Goal: Task Accomplishment & Management: Use online tool/utility

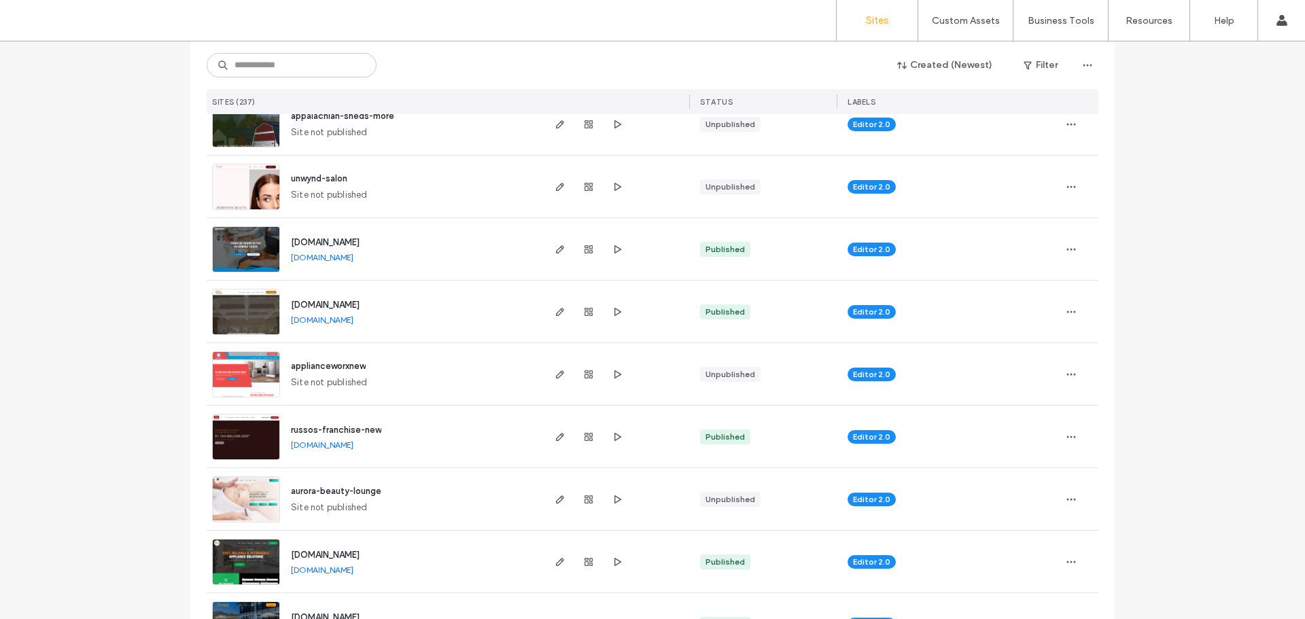
scroll to position [340, 0]
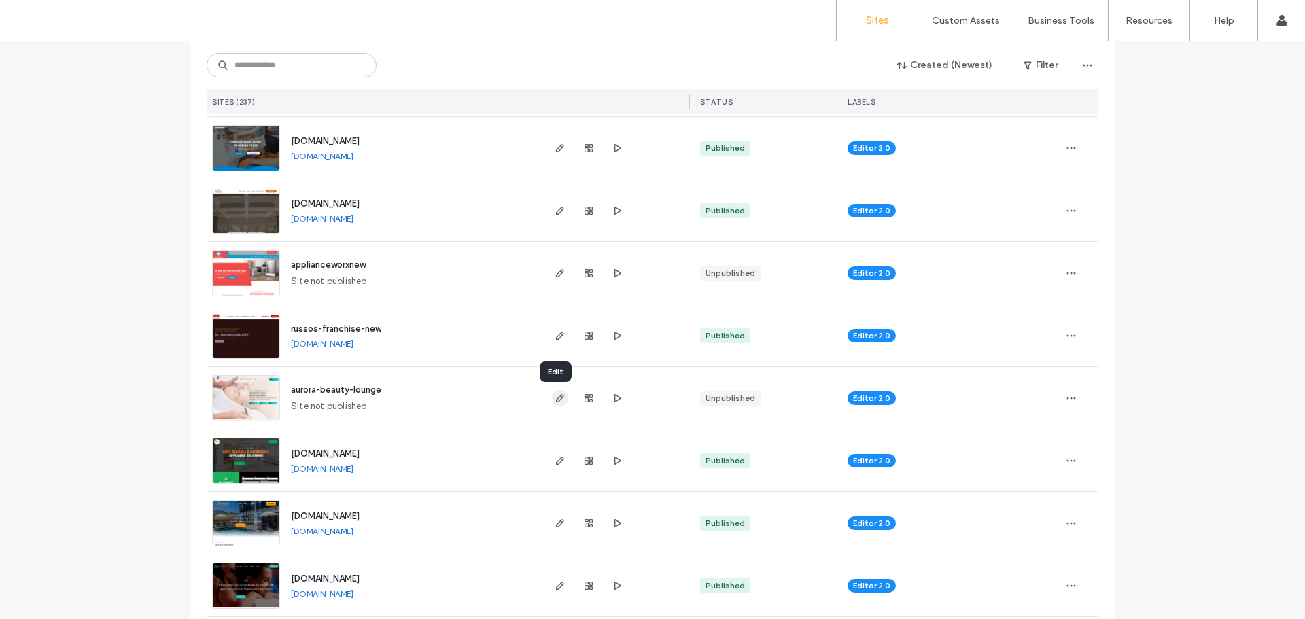
click at [555, 400] on icon "button" at bounding box center [560, 398] width 11 height 11
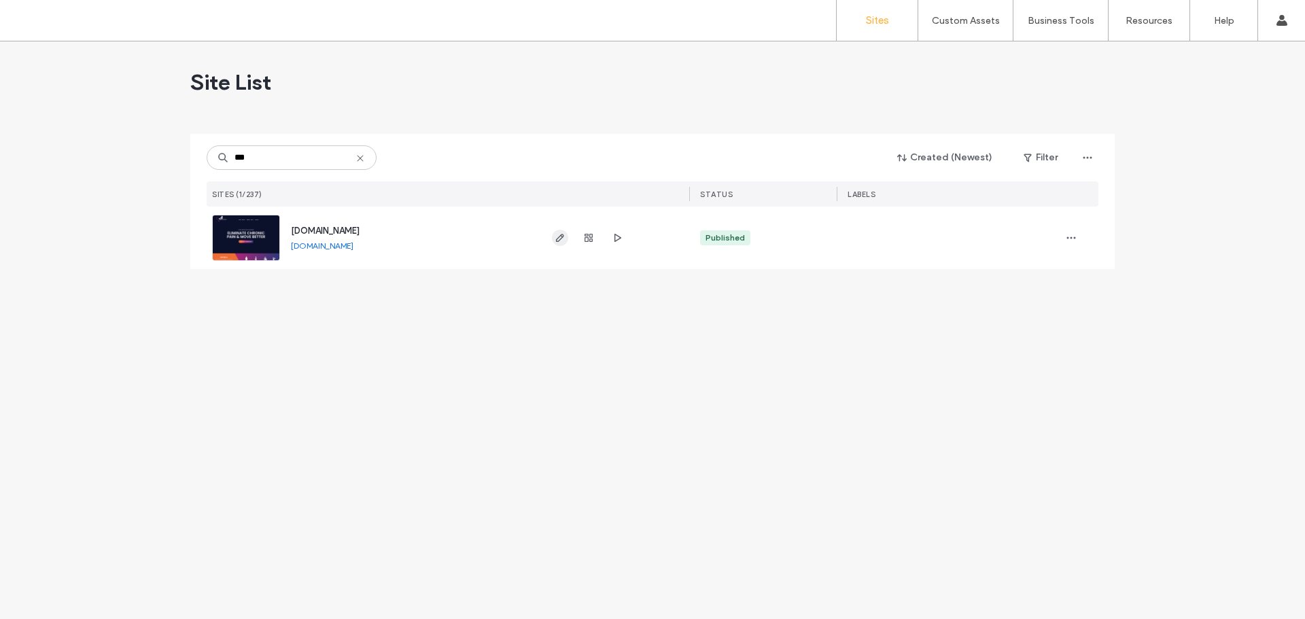
type input "***"
click at [556, 239] on icon "button" at bounding box center [560, 238] width 11 height 11
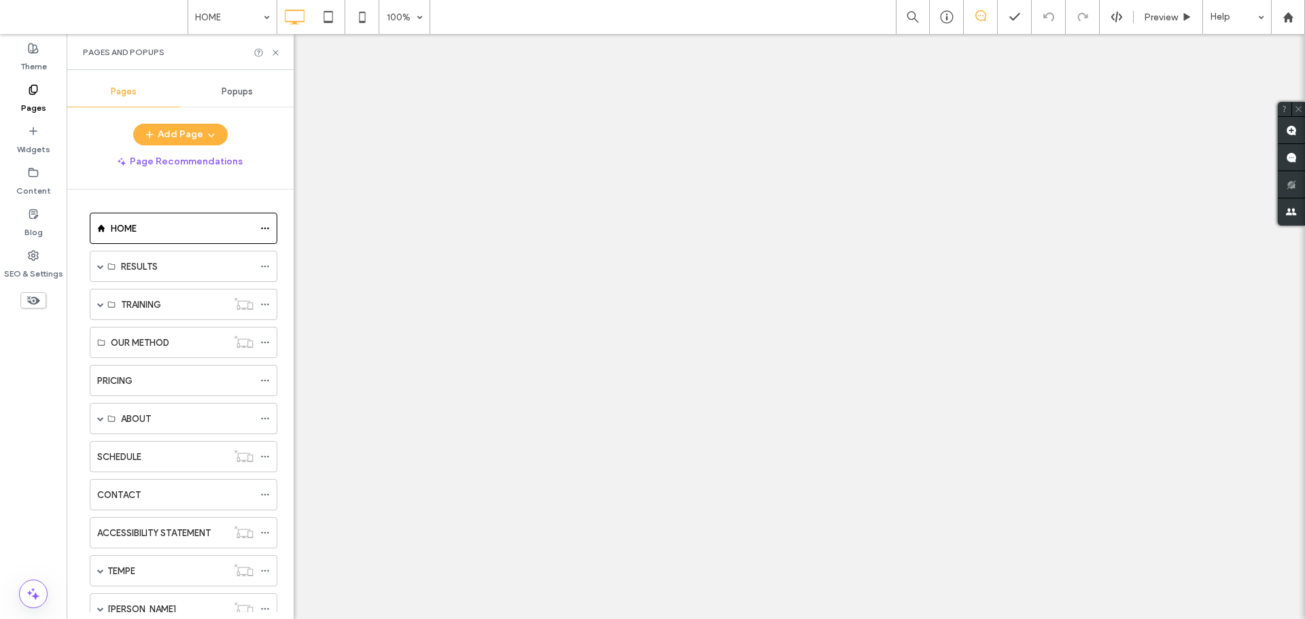
click at [100, 298] on span at bounding box center [100, 305] width 7 height 30
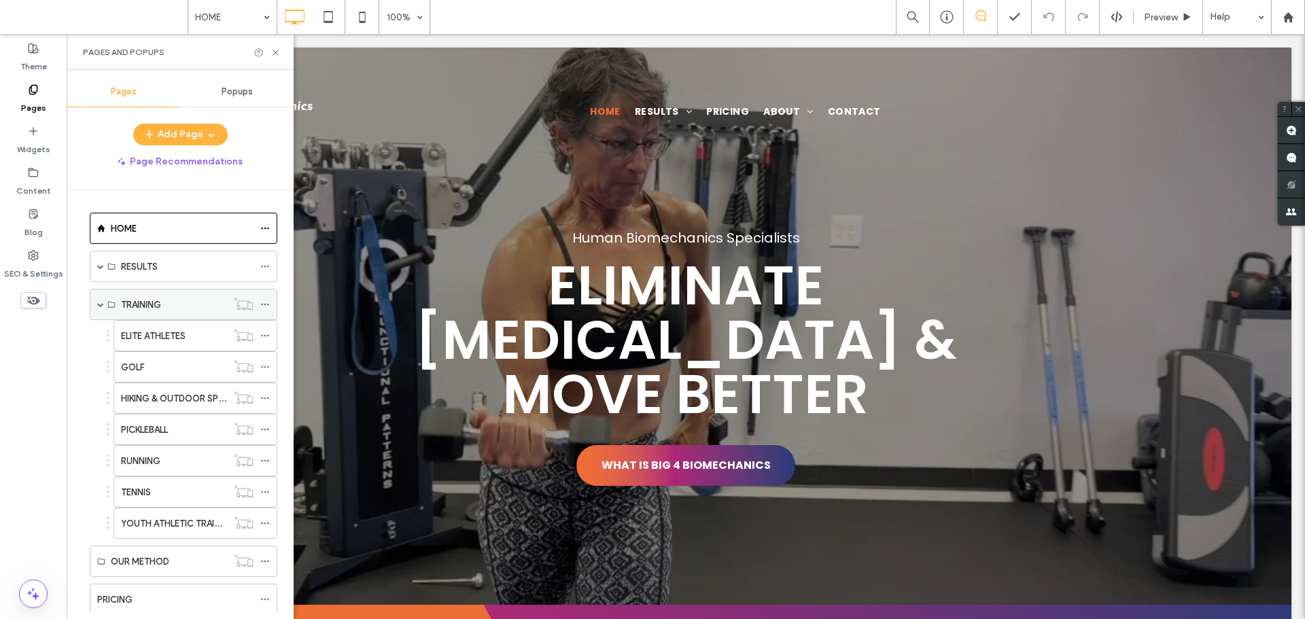
click at [99, 299] on span at bounding box center [100, 305] width 7 height 30
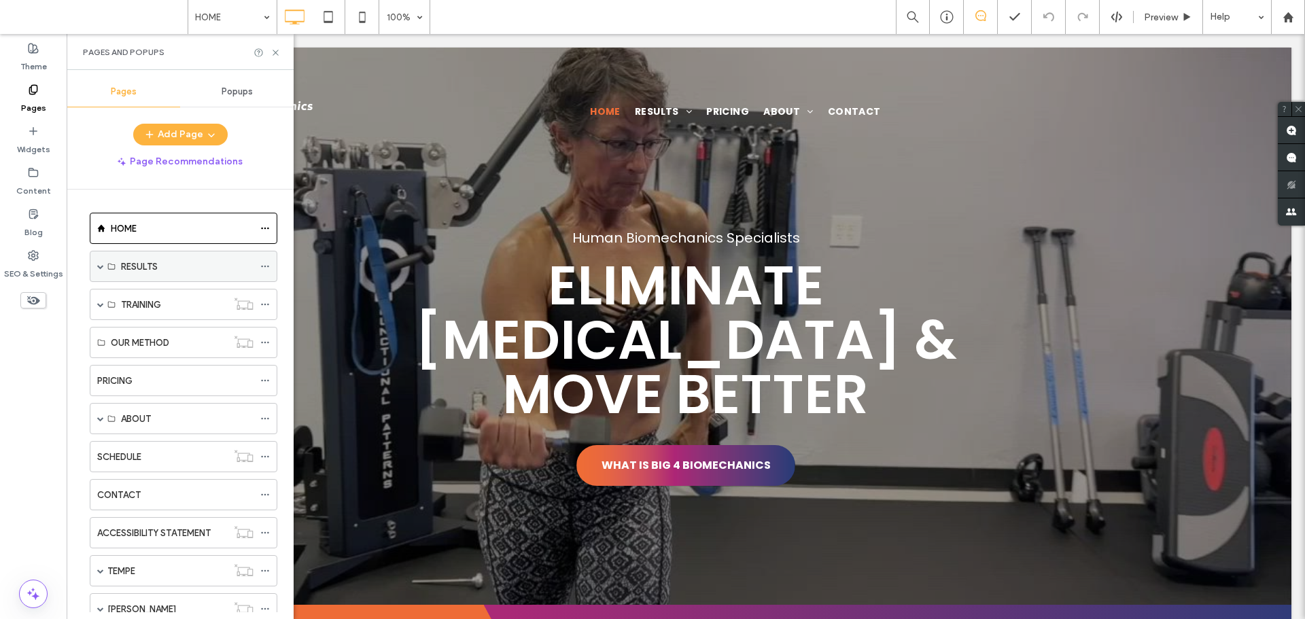
click at [97, 269] on span at bounding box center [100, 266] width 7 height 7
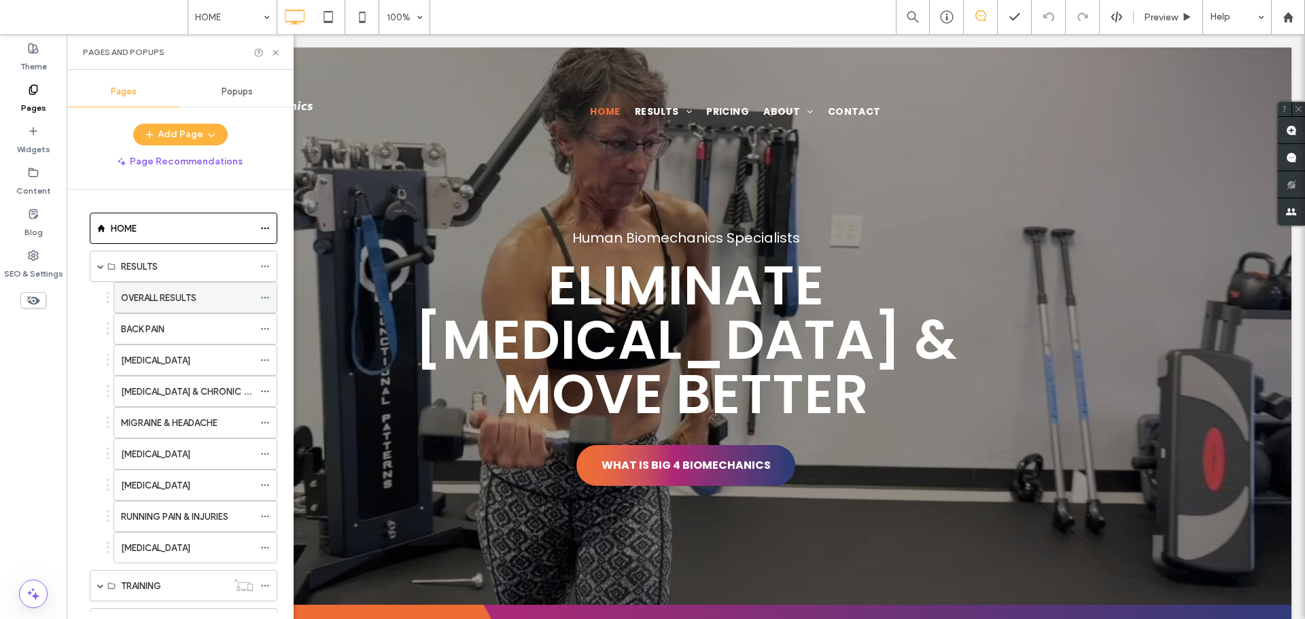
click at [264, 299] on icon at bounding box center [265, 298] width 10 height 10
